Goal: Transaction & Acquisition: Purchase product/service

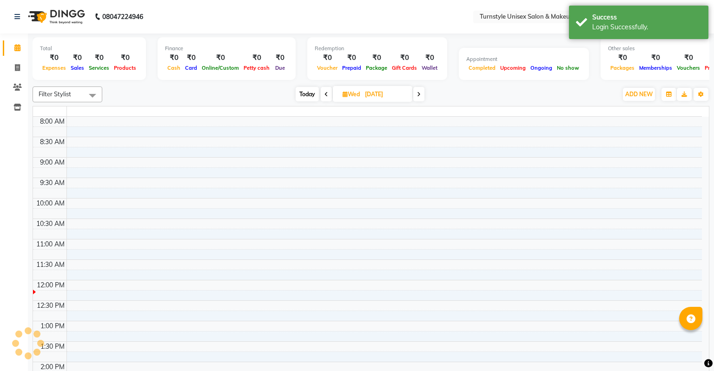
select select "en"
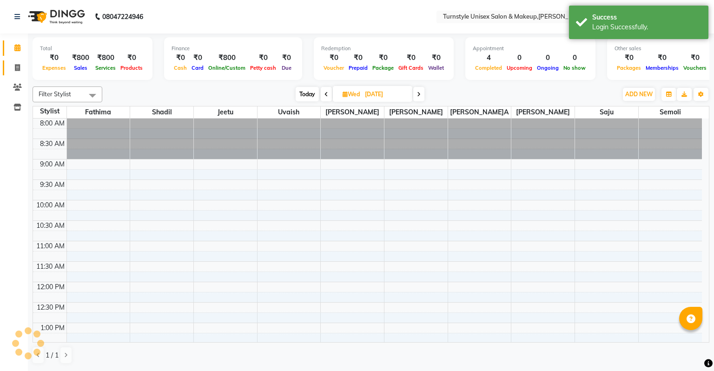
click at [16, 67] on icon at bounding box center [17, 67] width 5 height 7
select select "service"
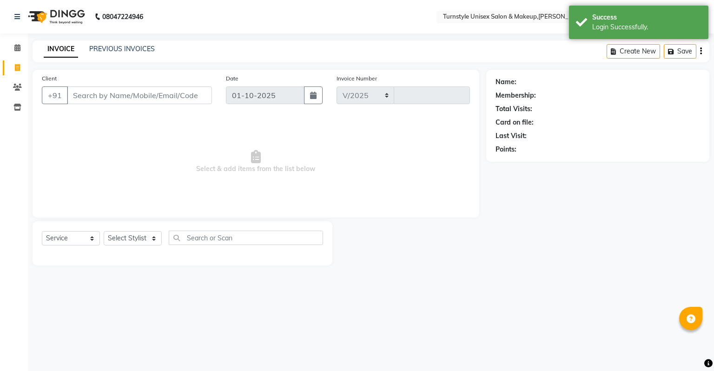
select select "9091"
type input "0006"
click at [109, 93] on input "Client" at bounding box center [139, 96] width 145 height 18
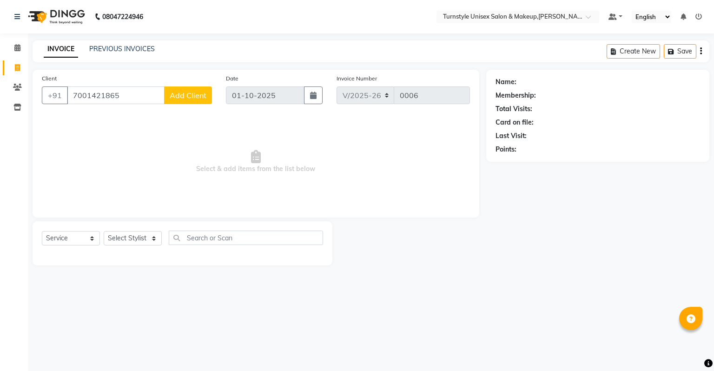
type input "7001421865"
click at [176, 94] on span "Add Client" at bounding box center [188, 95] width 37 height 9
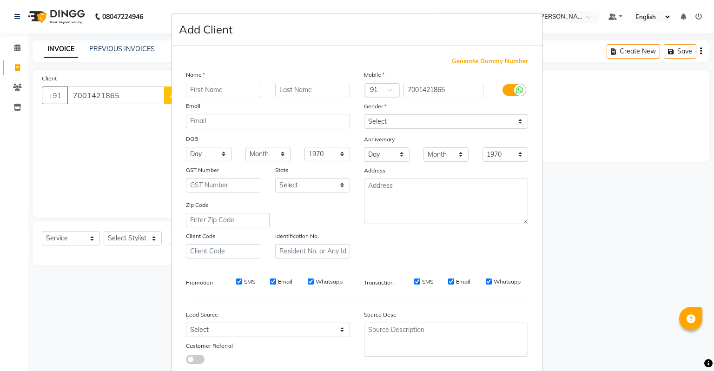
click at [225, 91] on input "text" at bounding box center [223, 90] width 75 height 14
type input "[PERSON_NAME]a"
drag, startPoint x: 381, startPoint y: 121, endPoint x: 374, endPoint y: 115, distance: 8.9
click at [381, 121] on select "Select [DEMOGRAPHIC_DATA] [DEMOGRAPHIC_DATA] Other Prefer Not To Say" at bounding box center [446, 121] width 164 height 14
select select "[DEMOGRAPHIC_DATA]"
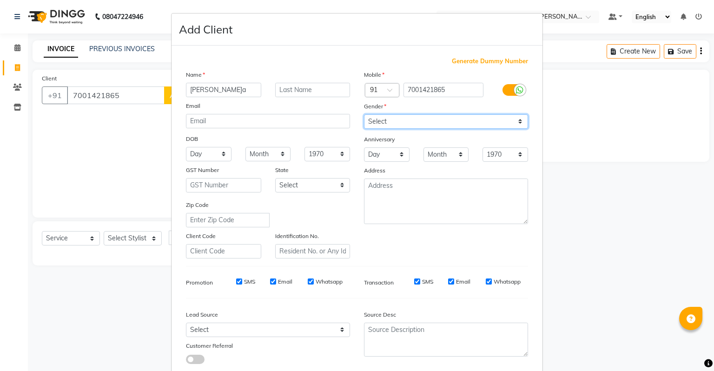
click at [364, 115] on select "Select [DEMOGRAPHIC_DATA] [DEMOGRAPHIC_DATA] Other Prefer Not To Say" at bounding box center [446, 121] width 164 height 14
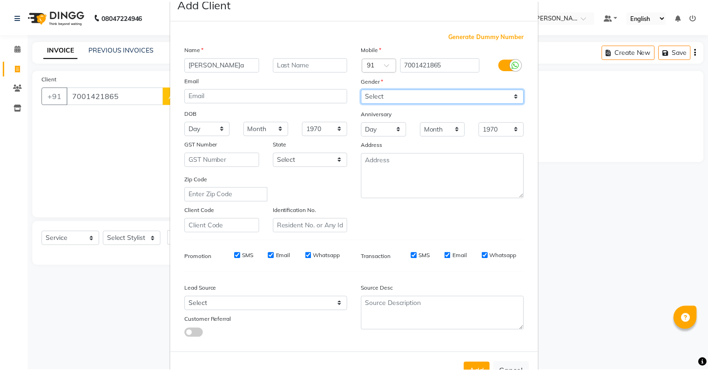
scroll to position [62, 0]
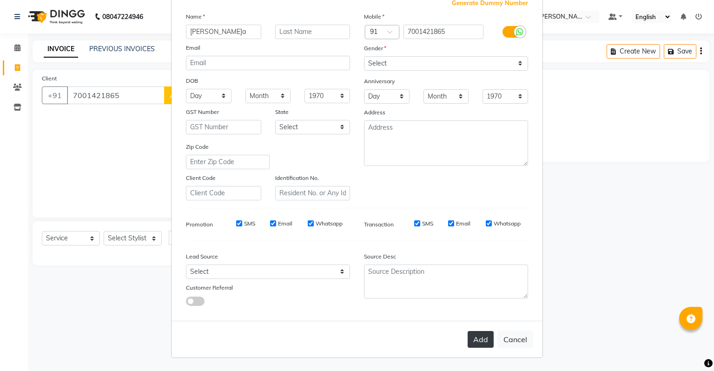
click at [473, 342] on button "Add" at bounding box center [481, 339] width 26 height 17
type input "70******65"
select select
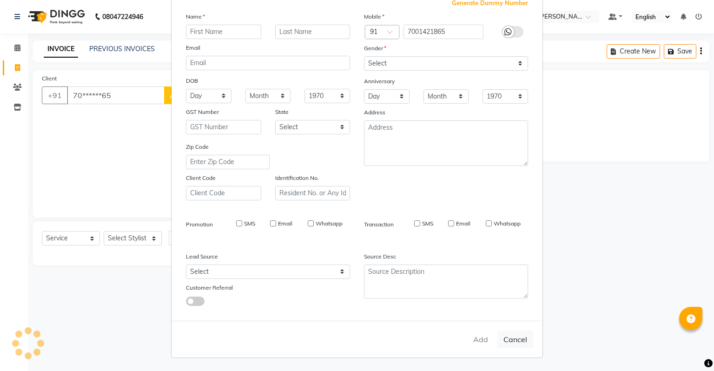
select select
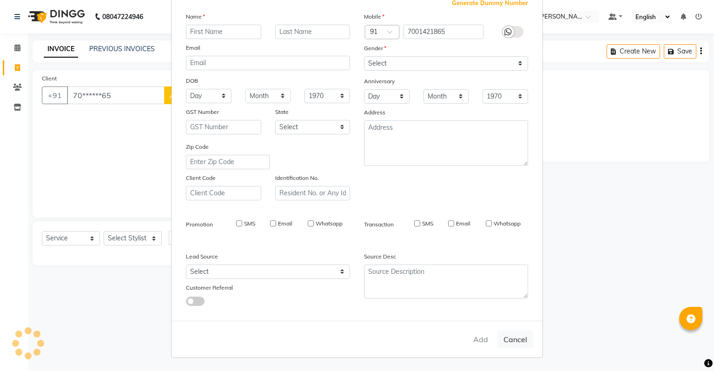
checkbox input "false"
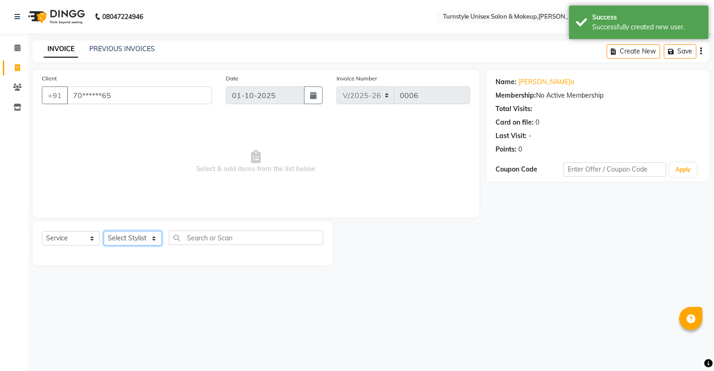
click at [142, 242] on select "Select Stylist [PERSON_NAME] [PERSON_NAME] [PERSON_NAME] [PERSON_NAME] [PERSON_…" at bounding box center [133, 238] width 58 height 14
select select "93347"
click at [104, 232] on select "Select Stylist [PERSON_NAME] [PERSON_NAME] [PERSON_NAME] [PERSON_NAME] [PERSON_…" at bounding box center [133, 238] width 58 height 14
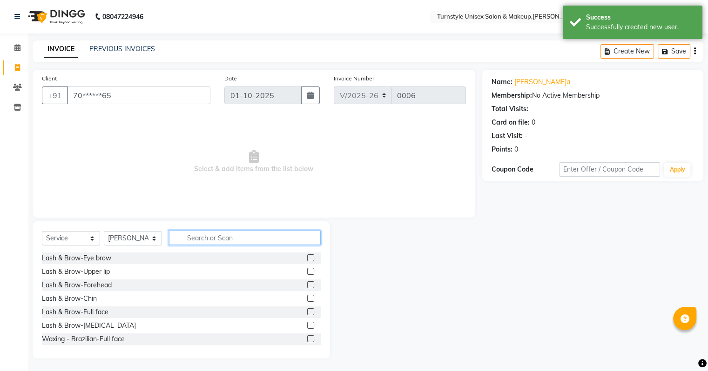
click at [205, 237] on input "text" at bounding box center [245, 238] width 152 height 14
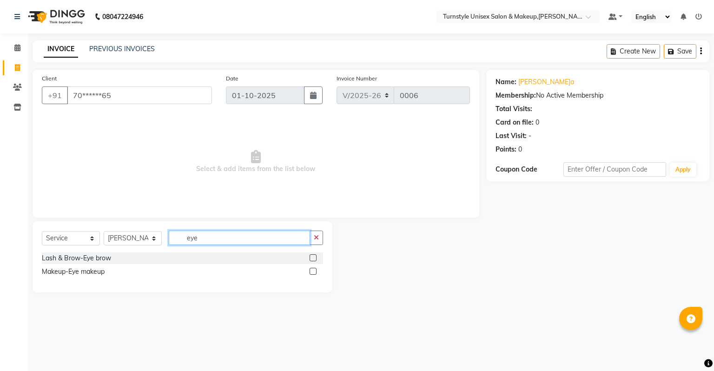
type input "eye"
click at [317, 258] on div at bounding box center [316, 259] width 13 height 12
click at [314, 258] on label at bounding box center [313, 257] width 7 height 7
click at [314, 258] on input "checkbox" at bounding box center [313, 258] width 6 height 6
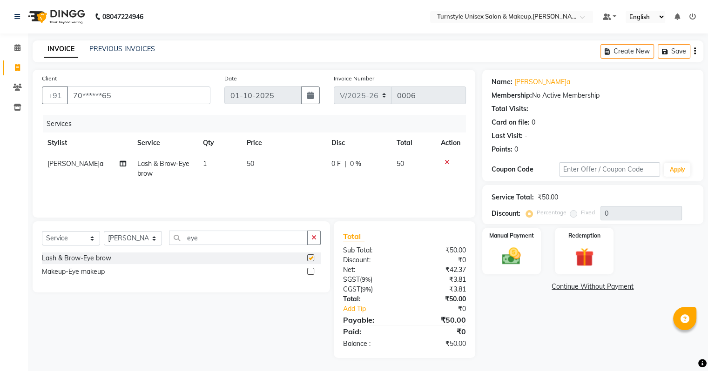
checkbox input "false"
click at [203, 165] on span "1" at bounding box center [205, 164] width 4 height 8
select select "93347"
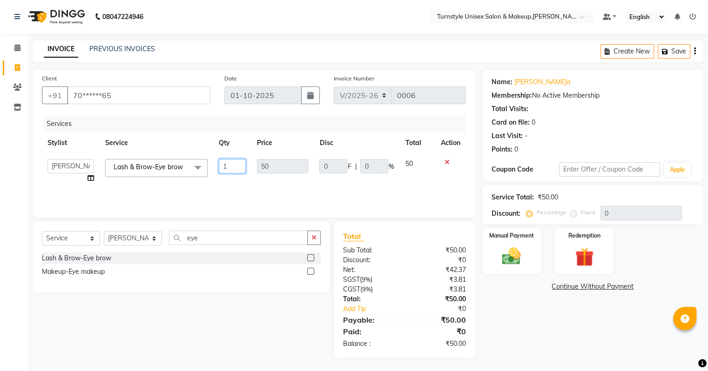
click at [241, 168] on input "1" at bounding box center [232, 166] width 27 height 14
type input "1"
click at [282, 182] on td "50" at bounding box center [282, 171] width 62 height 35
select select "93347"
click at [511, 250] on img at bounding box center [510, 257] width 31 height 22
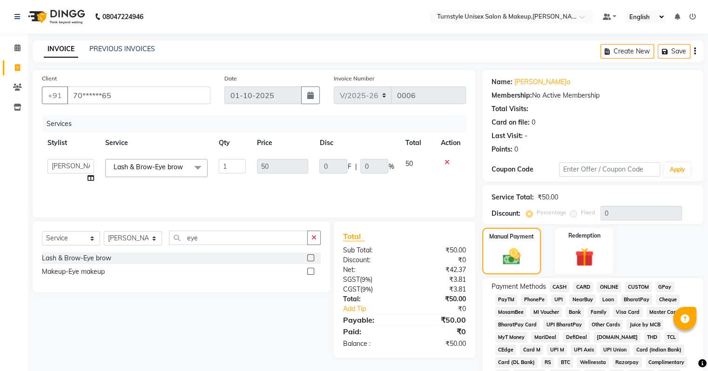
click at [554, 300] on span "UPI" at bounding box center [558, 299] width 14 height 11
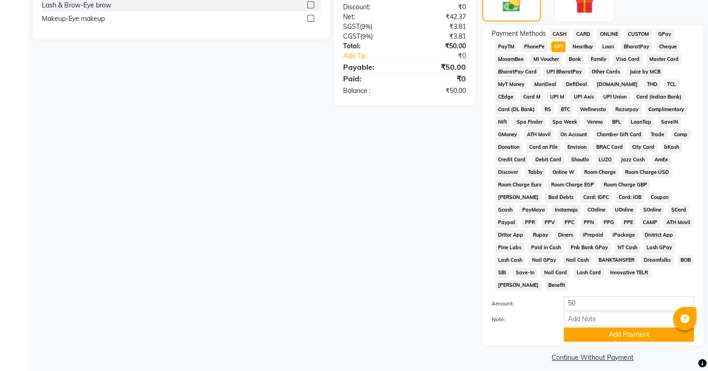
scroll to position [255, 0]
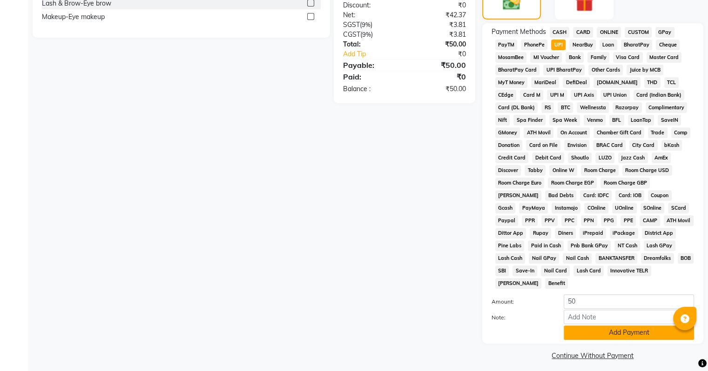
click at [585, 326] on button "Add Payment" at bounding box center [628, 333] width 130 height 14
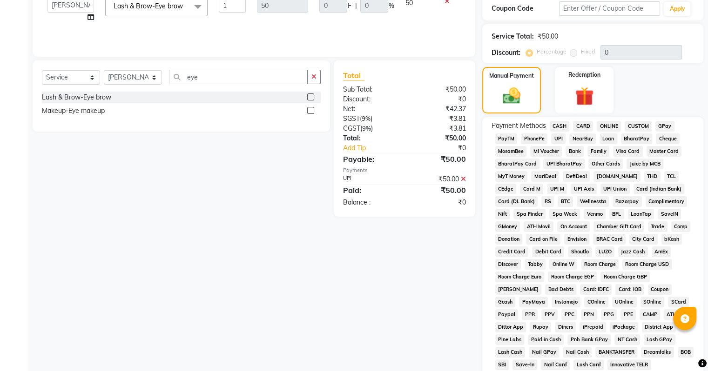
scroll to position [0, 0]
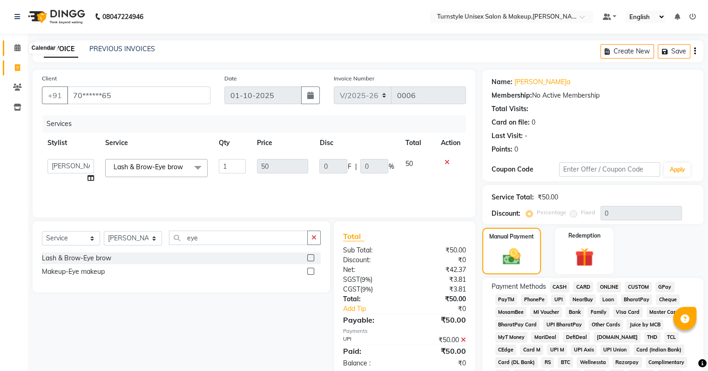
click at [19, 48] on icon at bounding box center [17, 47] width 6 height 7
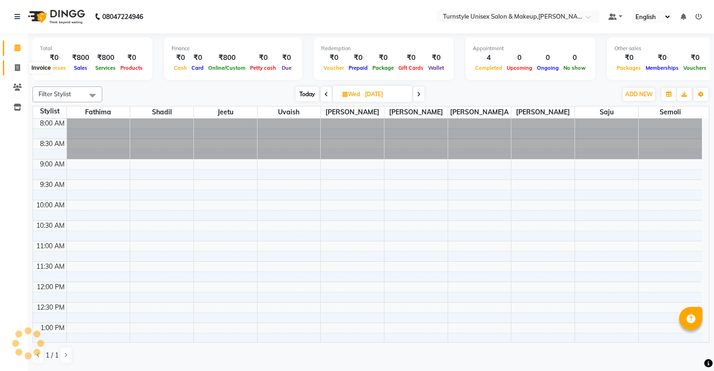
click at [17, 67] on icon at bounding box center [17, 67] width 5 height 7
select select "service"
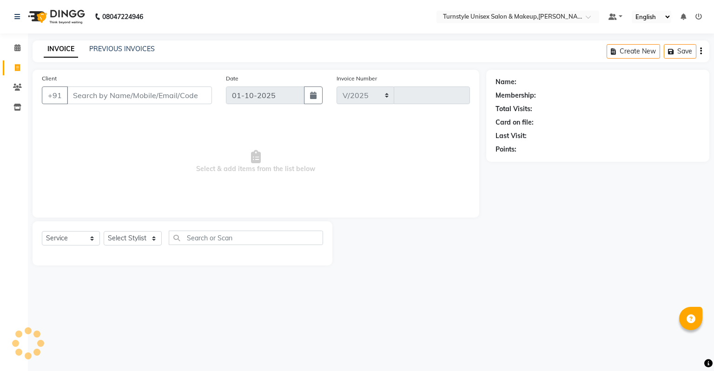
click at [113, 94] on input "Client" at bounding box center [139, 96] width 145 height 18
select select "9091"
type input "0006"
drag, startPoint x: 132, startPoint y: 225, endPoint x: 138, endPoint y: 235, distance: 12.3
click at [132, 226] on div "Select Service Product Membership Package Voucher Prepaid Gift Card Select Styl…" at bounding box center [183, 243] width 300 height 44
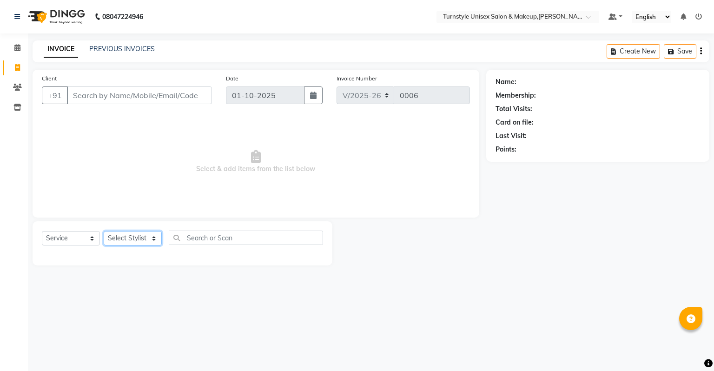
click at [138, 235] on select "Select Stylist [PERSON_NAME] [PERSON_NAME] [PERSON_NAME] [PERSON_NAME] [PERSON_…" at bounding box center [133, 238] width 58 height 14
click at [197, 241] on input "text" at bounding box center [246, 238] width 154 height 14
click at [506, 206] on div "Name: Membership: Total Visits: Card on file: Last Visit: Points:" at bounding box center [602, 168] width 230 height 196
click at [572, 256] on div "Name: Membership: Total Visits: Card on file: Last Visit: Points:" at bounding box center [602, 168] width 230 height 196
click at [110, 100] on input "Client" at bounding box center [139, 96] width 145 height 18
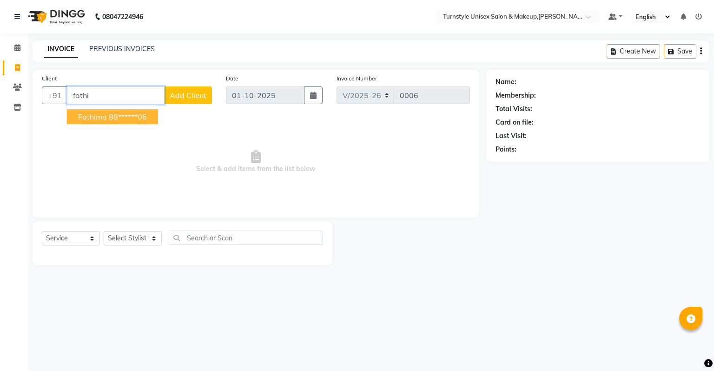
click at [119, 114] on ngb-highlight "88******06" at bounding box center [128, 116] width 38 height 9
type input "88******06"
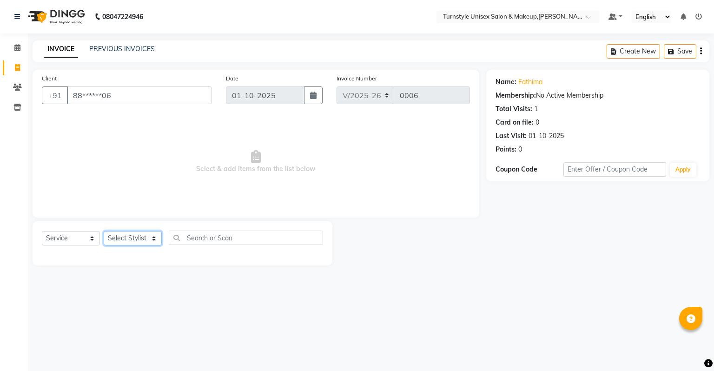
click at [149, 236] on select "Select Stylist [PERSON_NAME] [PERSON_NAME] [PERSON_NAME] [PERSON_NAME] [PERSON_…" at bounding box center [133, 238] width 58 height 14
select select "93347"
click at [104, 232] on select "Select Stylist [PERSON_NAME] [PERSON_NAME] [PERSON_NAME] [PERSON_NAME] [PERSON_…" at bounding box center [133, 238] width 58 height 14
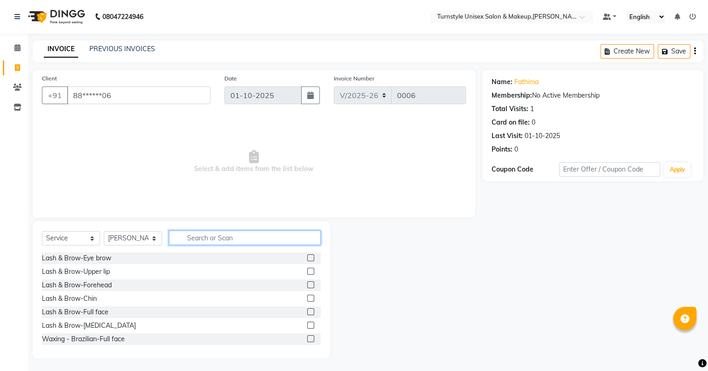
click at [180, 242] on input "text" at bounding box center [245, 238] width 152 height 14
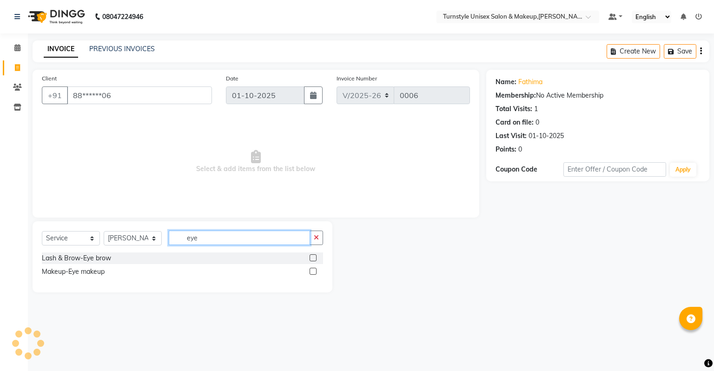
type input "eye"
click at [311, 257] on label at bounding box center [313, 257] width 7 height 7
click at [311, 257] on input "checkbox" at bounding box center [313, 258] width 6 height 6
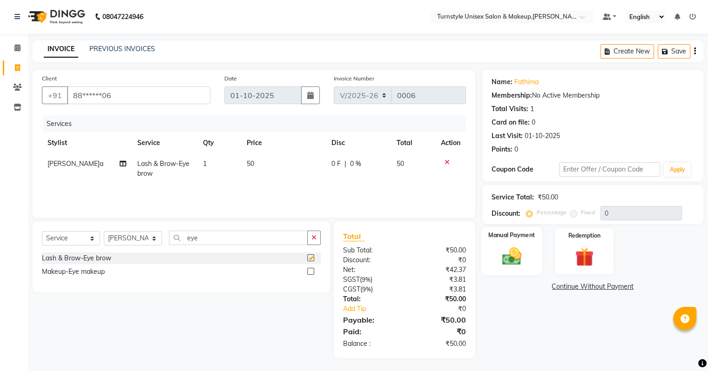
checkbox input "false"
click at [508, 242] on div "Manual Payment" at bounding box center [511, 250] width 61 height 48
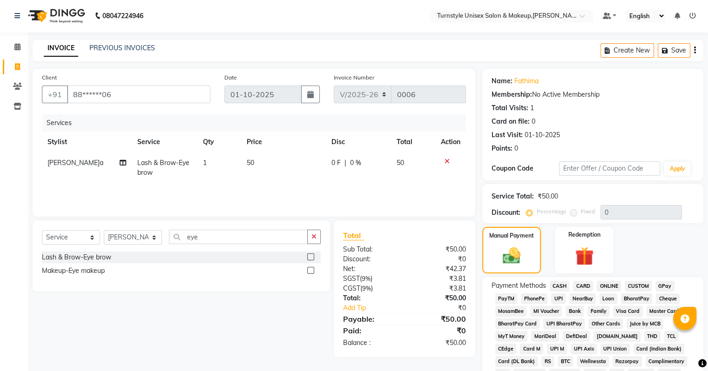
click at [560, 300] on span "UPI" at bounding box center [558, 299] width 14 height 11
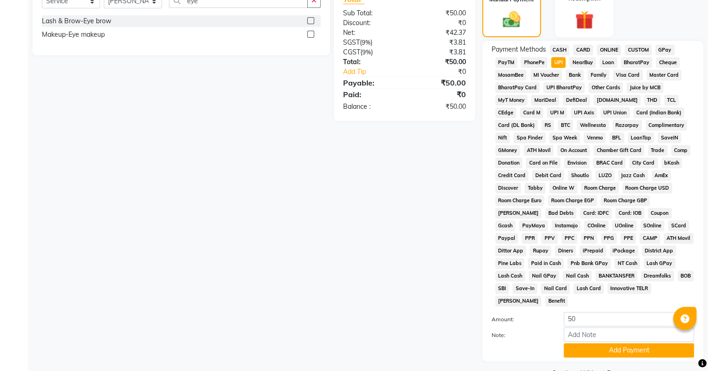
scroll to position [255, 0]
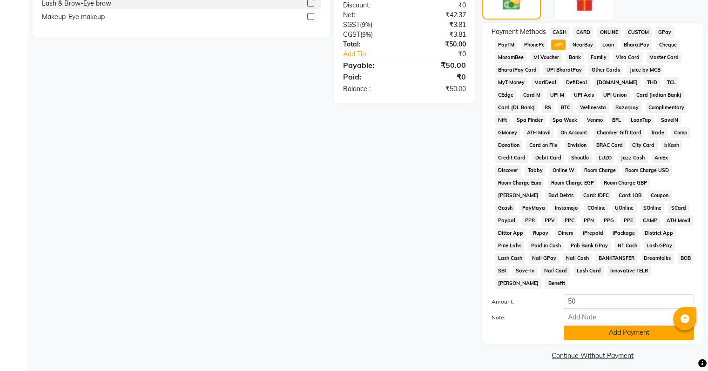
click at [616, 328] on button "Add Payment" at bounding box center [628, 333] width 130 height 14
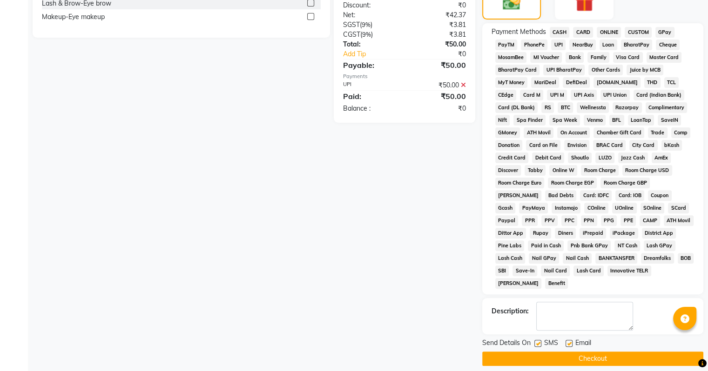
click at [568, 340] on label at bounding box center [568, 343] width 7 height 7
click at [568, 341] on input "checkbox" at bounding box center [568, 344] width 6 height 6
checkbox input "false"
click at [571, 354] on button "Checkout" at bounding box center [592, 359] width 221 height 14
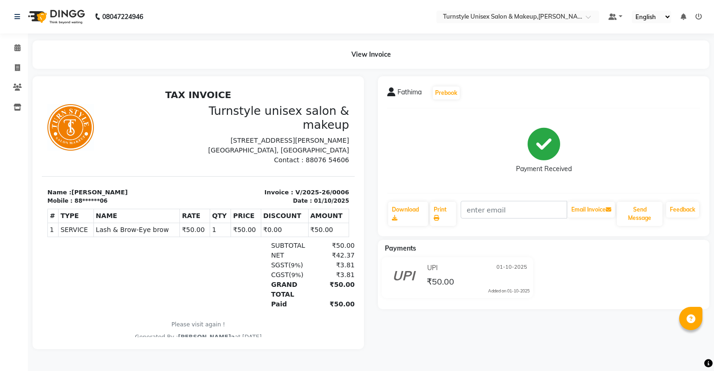
click at [696, 14] on icon at bounding box center [699, 16] width 7 height 7
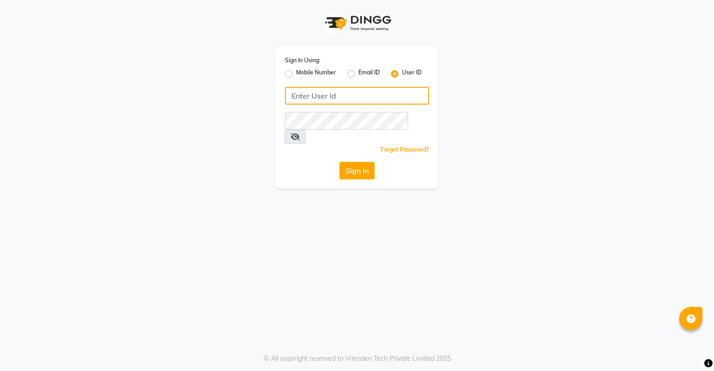
click at [351, 94] on input "Username" at bounding box center [357, 96] width 144 height 18
drag, startPoint x: 293, startPoint y: 95, endPoint x: 325, endPoint y: 100, distance: 32.8
click at [325, 100] on input "turnstyle" at bounding box center [357, 96] width 144 height 18
click at [337, 95] on input "turnstyle" at bounding box center [357, 96] width 144 height 18
drag, startPoint x: 288, startPoint y: 98, endPoint x: 326, endPoint y: 98, distance: 37.7
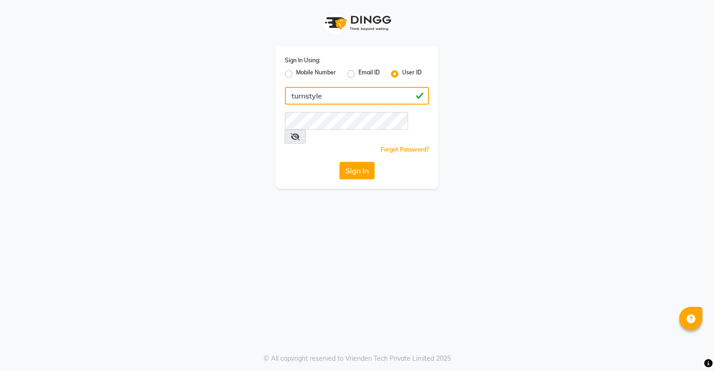
click at [326, 98] on input "turnstyle" at bounding box center [357, 96] width 144 height 18
type input "C"
click at [319, 101] on input "C" at bounding box center [357, 96] width 144 height 18
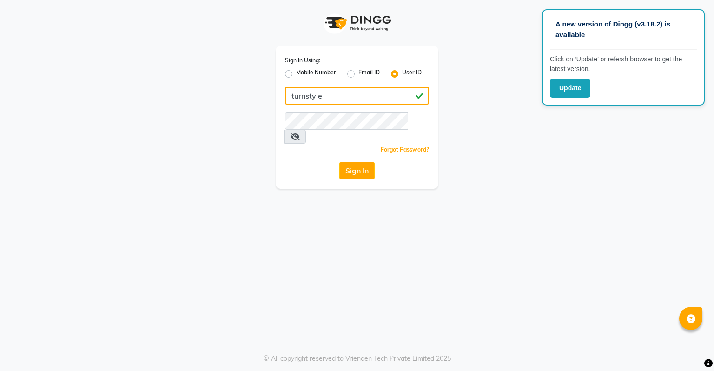
drag, startPoint x: 290, startPoint y: 96, endPoint x: 335, endPoint y: 101, distance: 45.5
click at [335, 101] on input "turnstyle" at bounding box center [357, 96] width 144 height 18
type input "turnstyle"
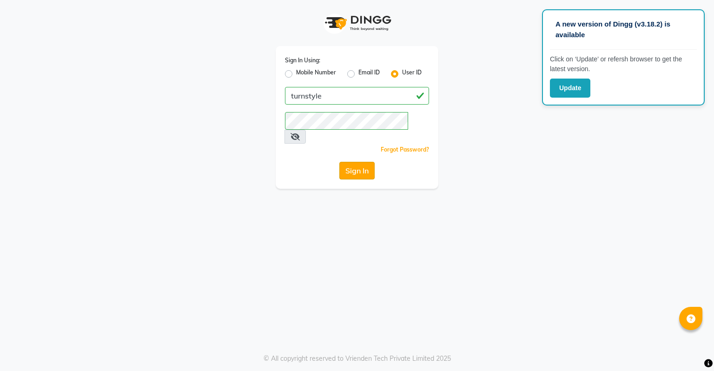
click at [347, 162] on button "Sign In" at bounding box center [357, 171] width 35 height 18
